Goal: Check status: Check status

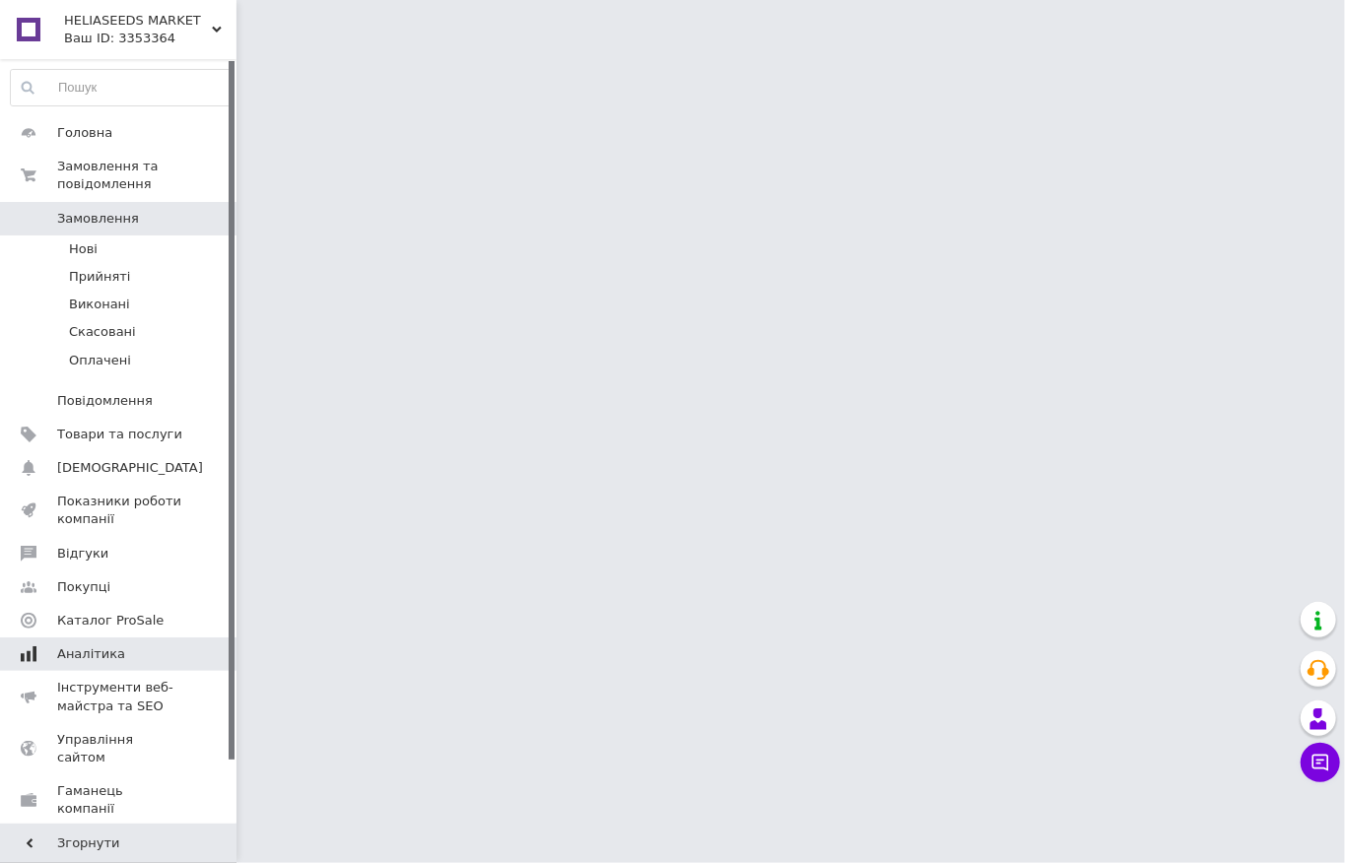
click at [120, 645] on span "Аналітика" at bounding box center [119, 654] width 125 height 18
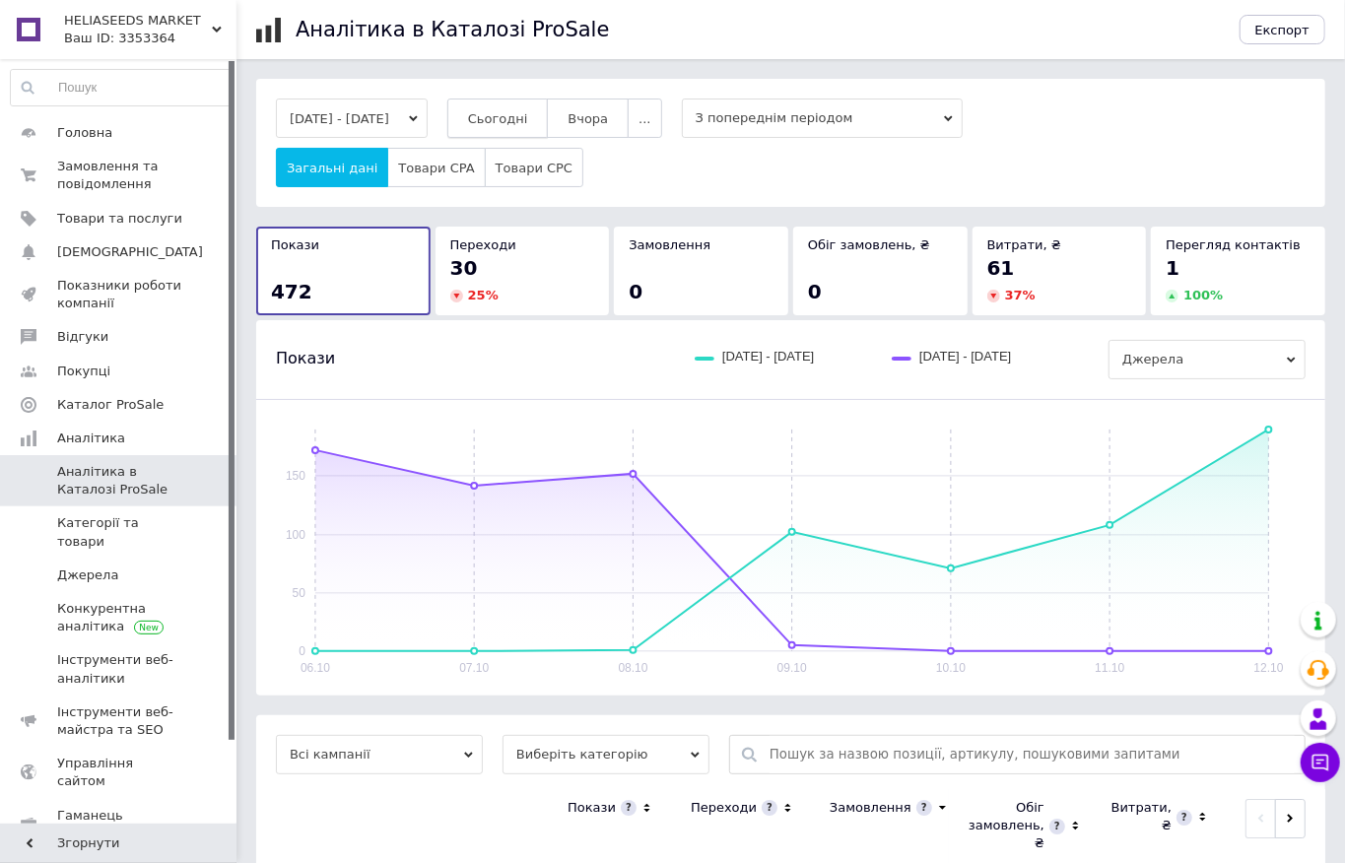
click at [528, 123] on span "Сьогодні" at bounding box center [498, 118] width 60 height 15
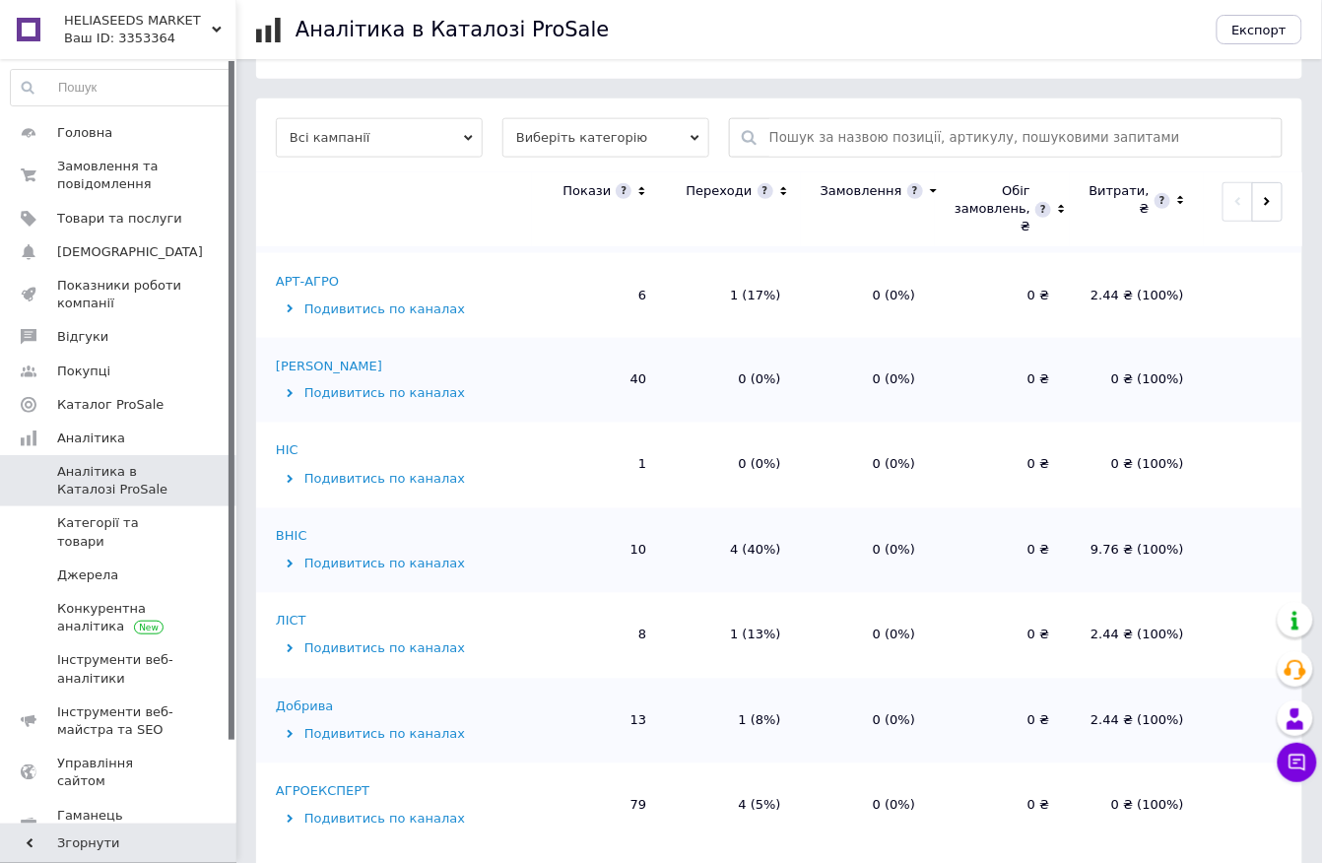
scroll to position [643, 0]
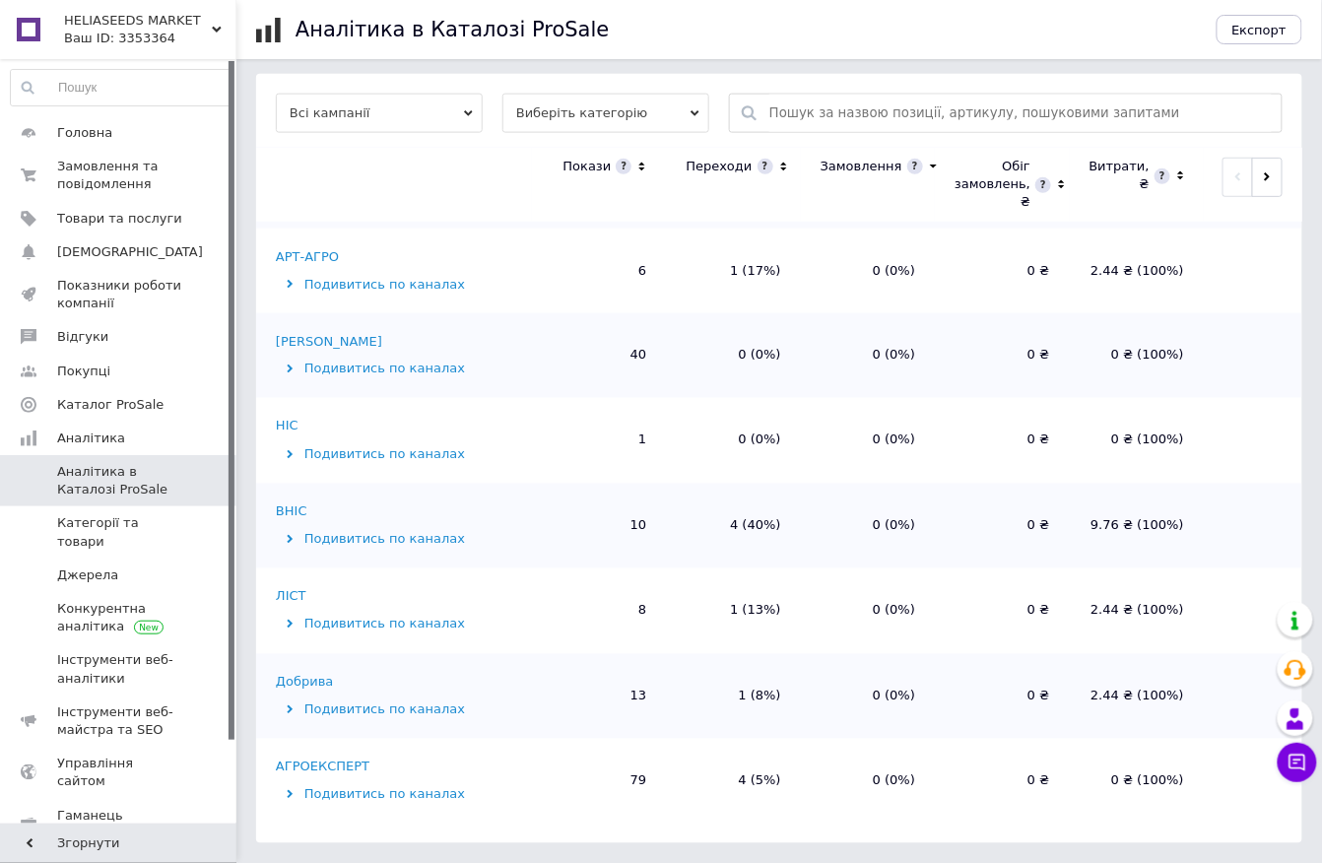
click at [340, 542] on div "Подивитись по каналах" at bounding box center [401, 540] width 251 height 18
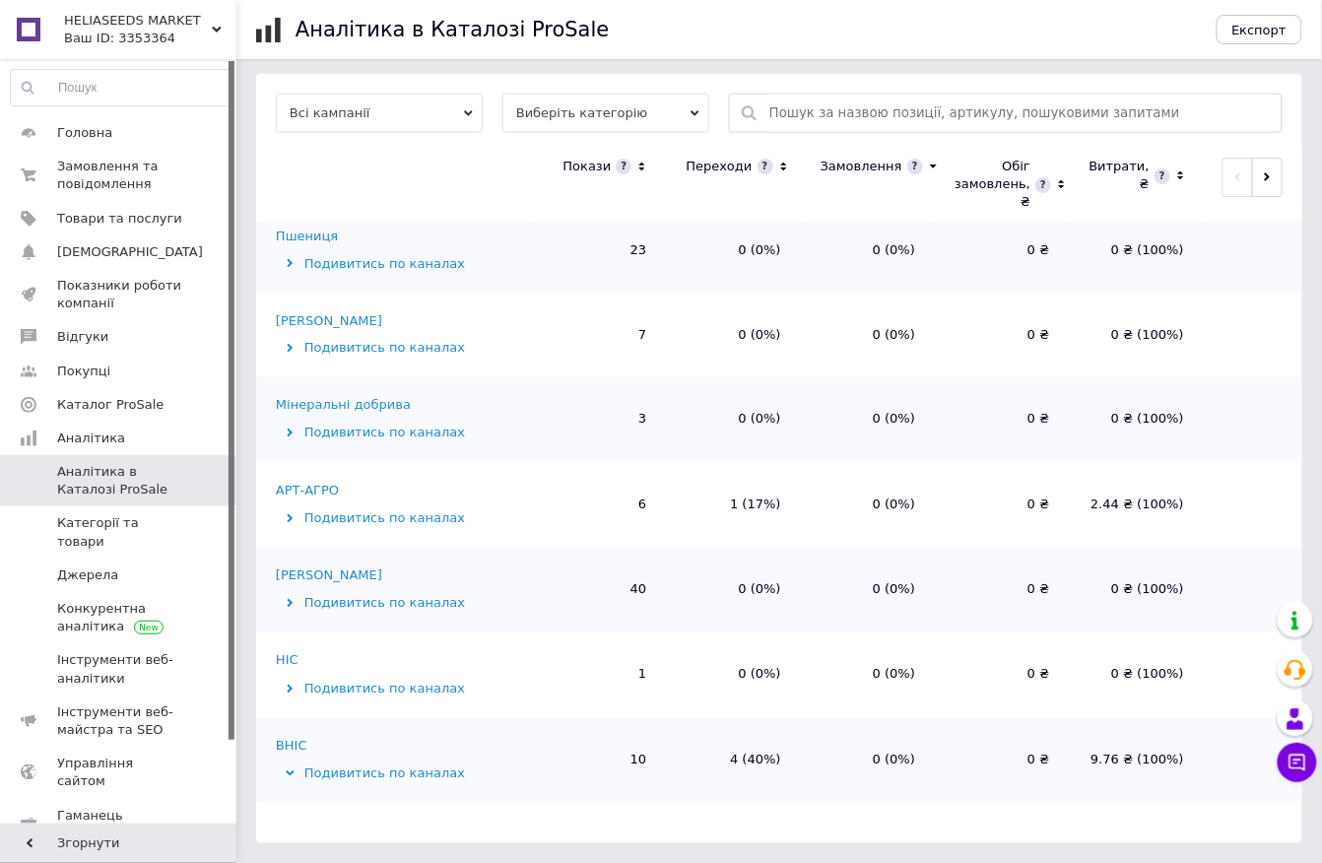
scroll to position [0, 0]
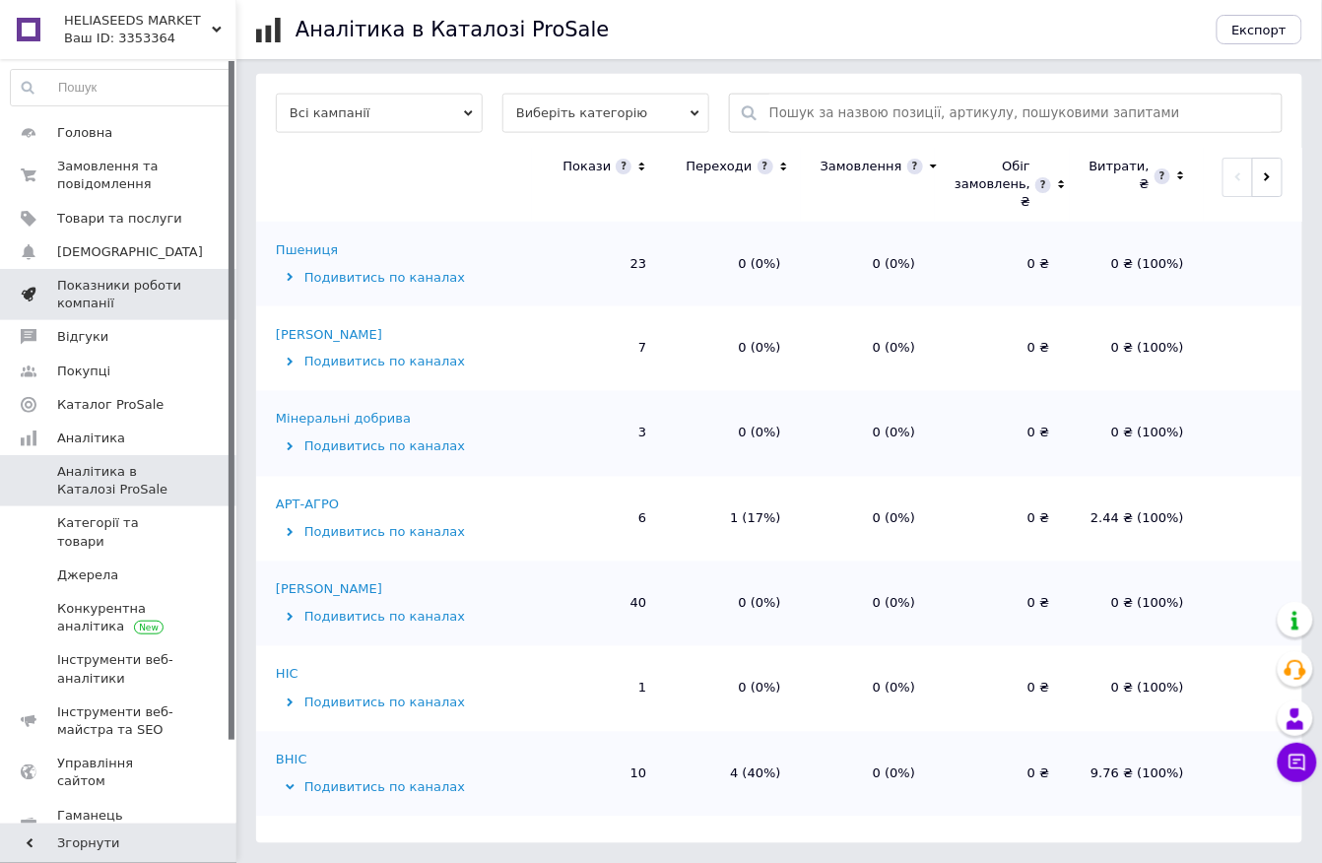
click at [182, 289] on span at bounding box center [209, 294] width 54 height 35
